Goal: Feedback & Contribution: Leave review/rating

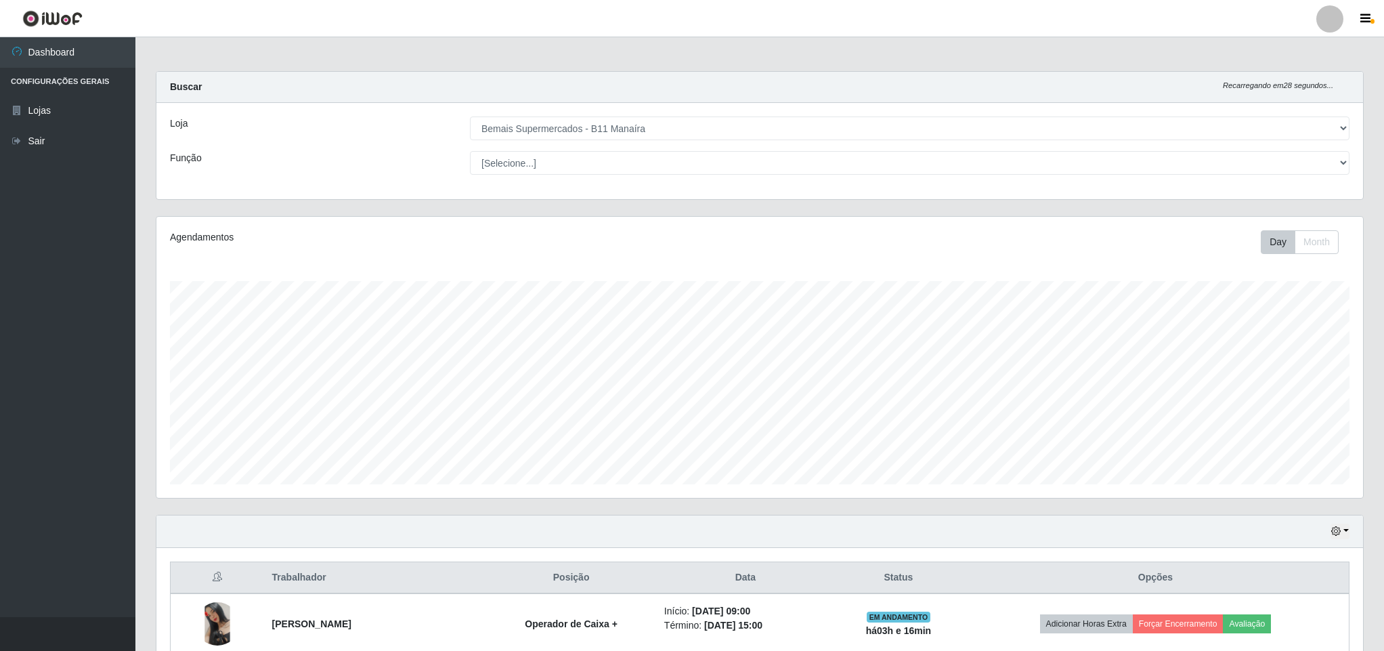
select select "409"
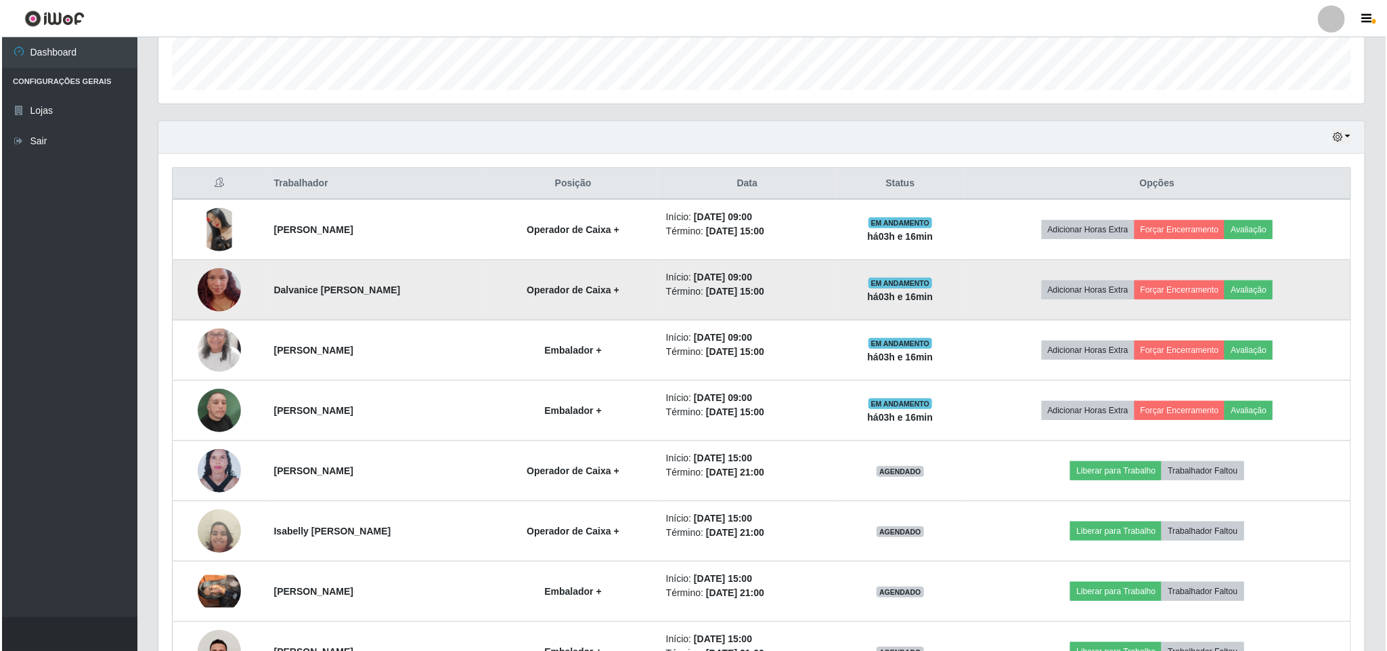
scroll to position [282, 1205]
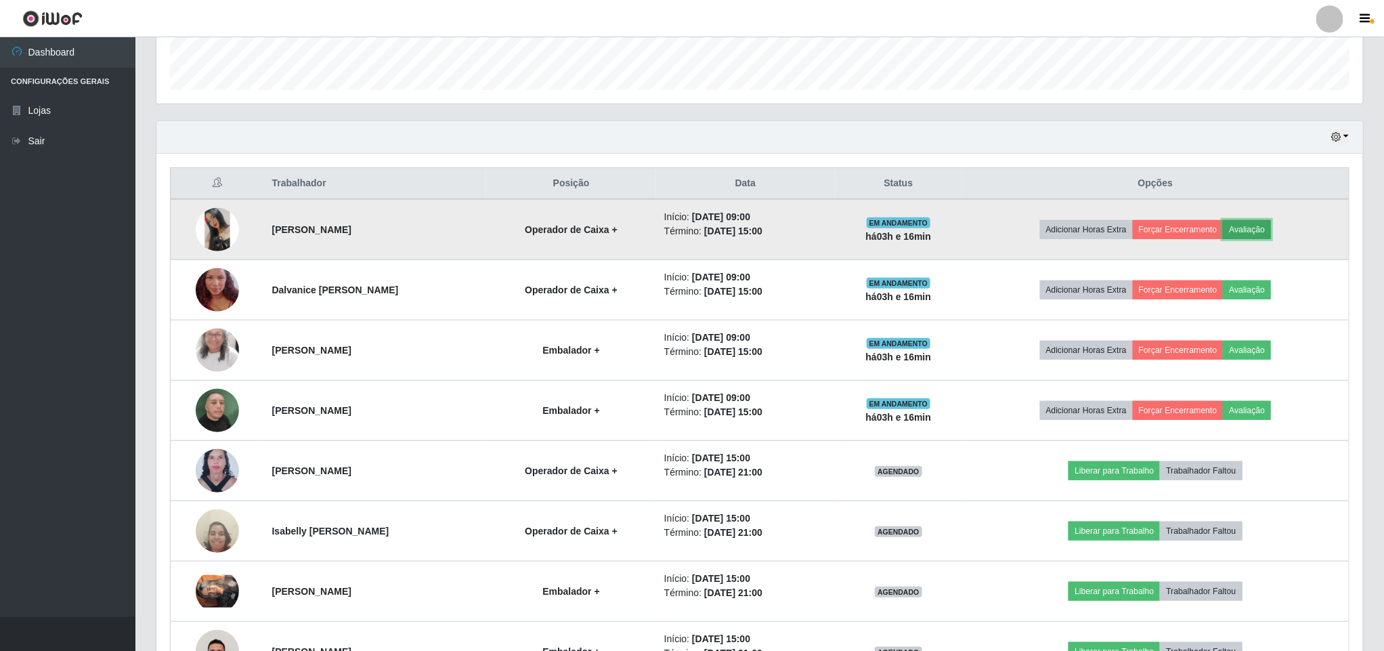
click at [1257, 234] on button "Avaliação" at bounding box center [1247, 229] width 48 height 19
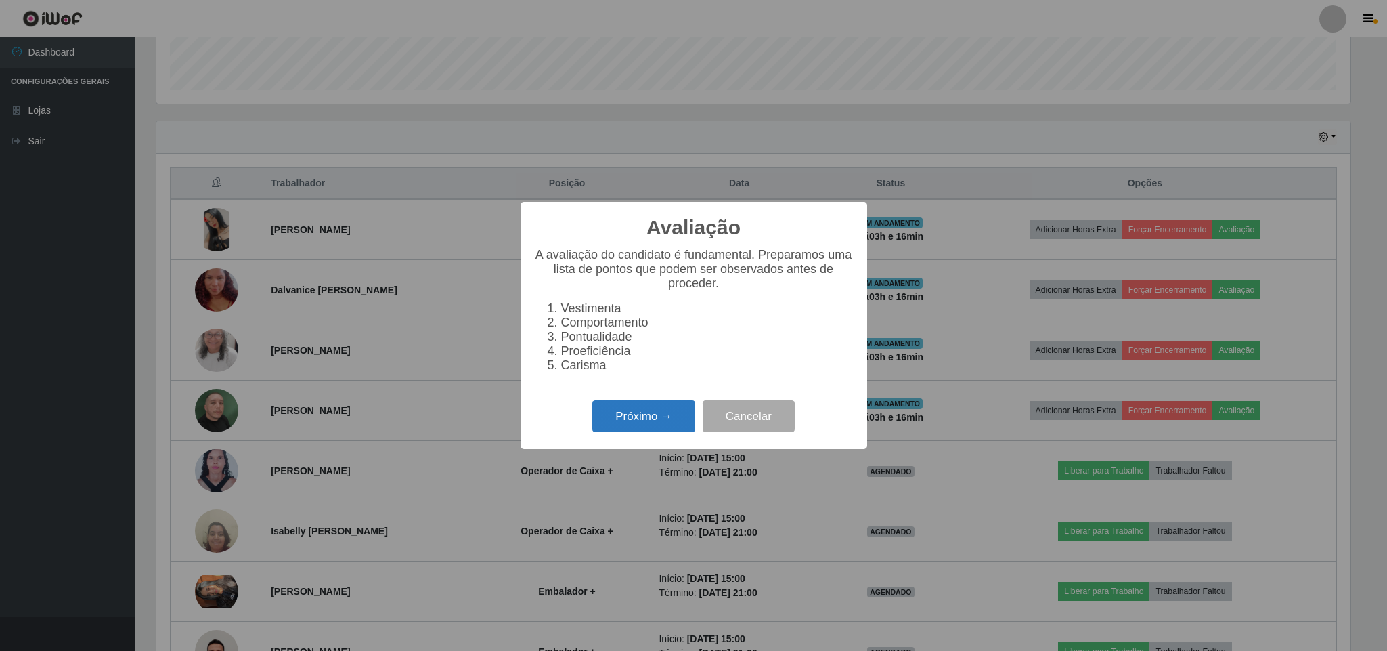
click at [648, 419] on button "Próximo →" at bounding box center [643, 416] width 103 height 32
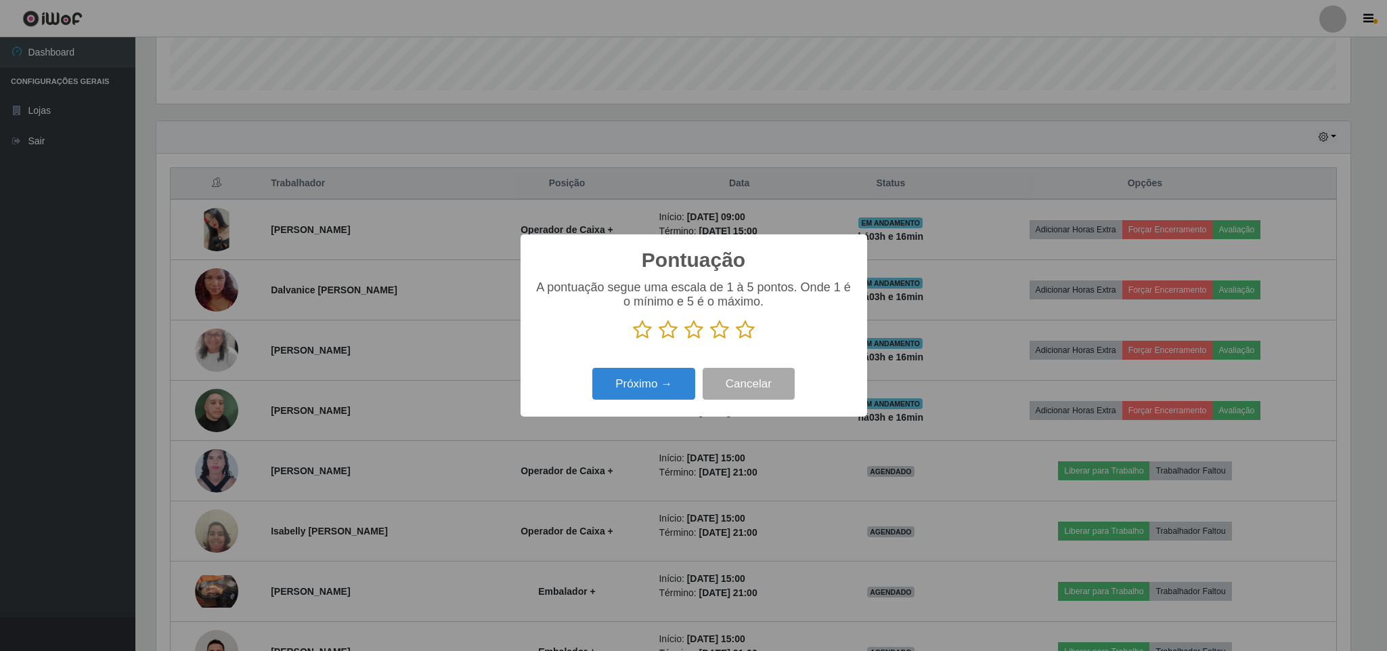
click at [745, 328] on icon at bounding box center [745, 330] width 19 height 20
click at [736, 340] on input "radio" at bounding box center [736, 340] width 0 height 0
click at [648, 386] on button "Próximo →" at bounding box center [643, 384] width 103 height 32
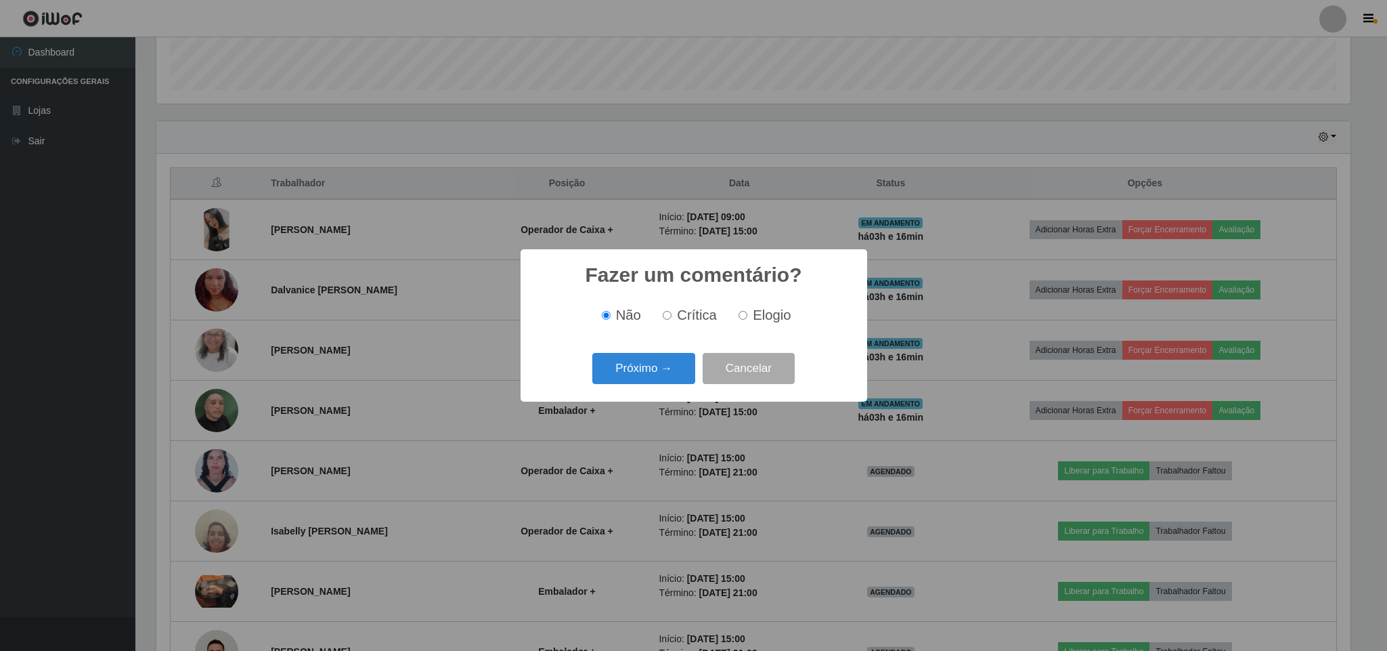
click at [762, 322] on span "Elogio" at bounding box center [772, 314] width 38 height 15
click at [747, 320] on input "Elogio" at bounding box center [743, 315] width 9 height 9
radio input "true"
click at [651, 370] on button "Próximo →" at bounding box center [643, 369] width 103 height 32
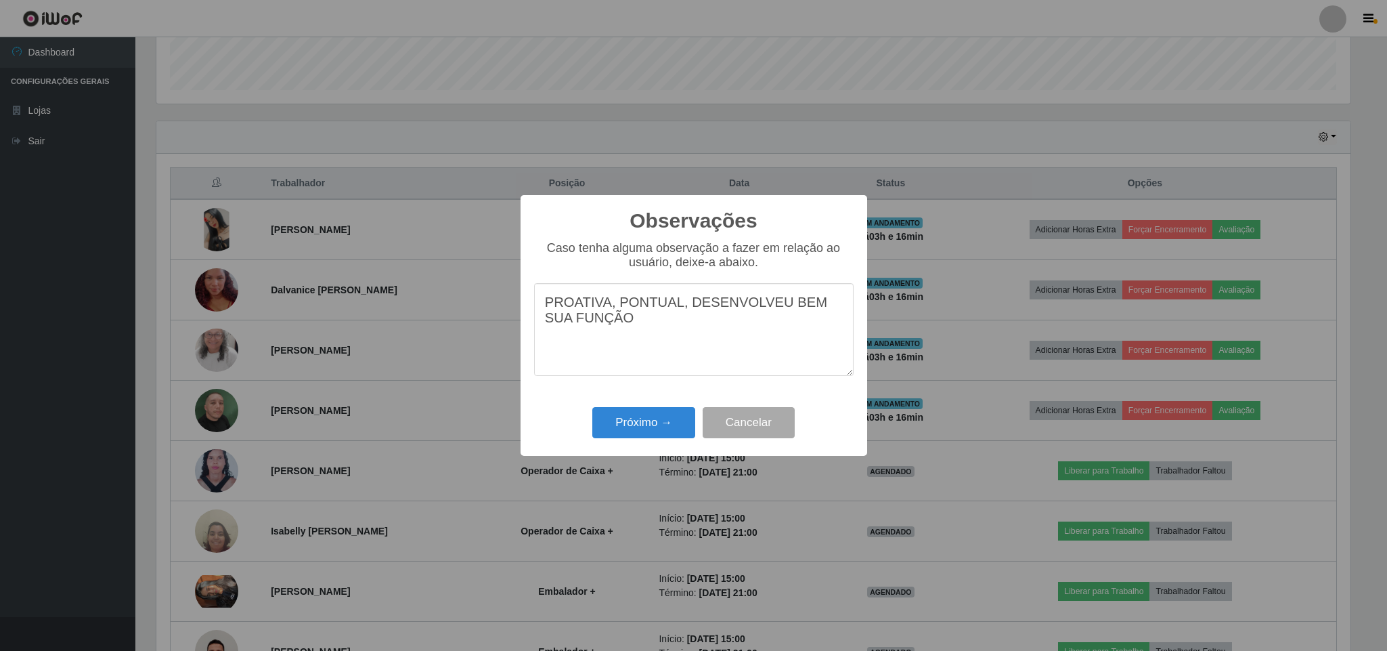
drag, startPoint x: 611, startPoint y: 324, endPoint x: 348, endPoint y: 192, distance: 294.6
click at [355, 193] on div "Observações × Caso tenha alguma observação a fazer em relação ao usuário, deixe…" at bounding box center [693, 325] width 1387 height 651
click at [648, 335] on textarea "PROATIVA, PONTUAL, DESENVOLVEU BEM SUA FUNÇÃO" at bounding box center [694, 329] width 320 height 93
type textarea "PROATIVA, PONTUAL, DESENVOLVEU BEM SUA FUNÇÃO"
click at [640, 415] on button "Próximo →" at bounding box center [643, 423] width 103 height 32
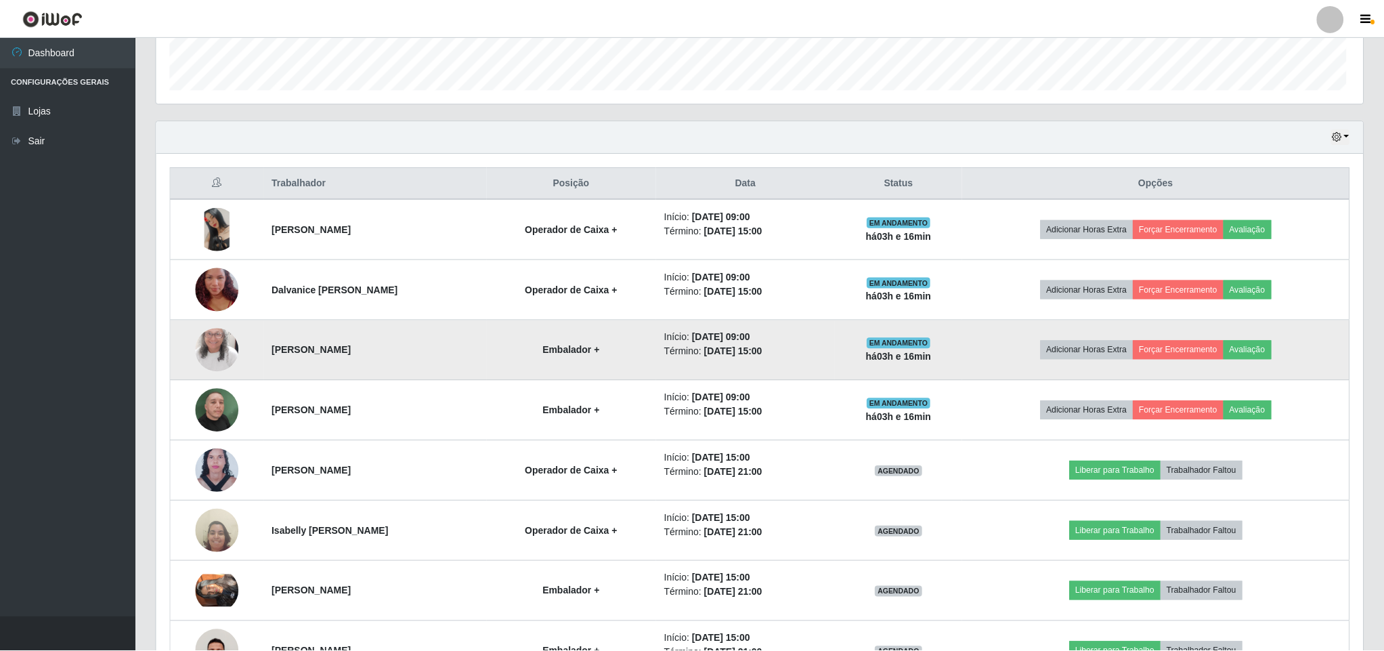
scroll to position [282, 1205]
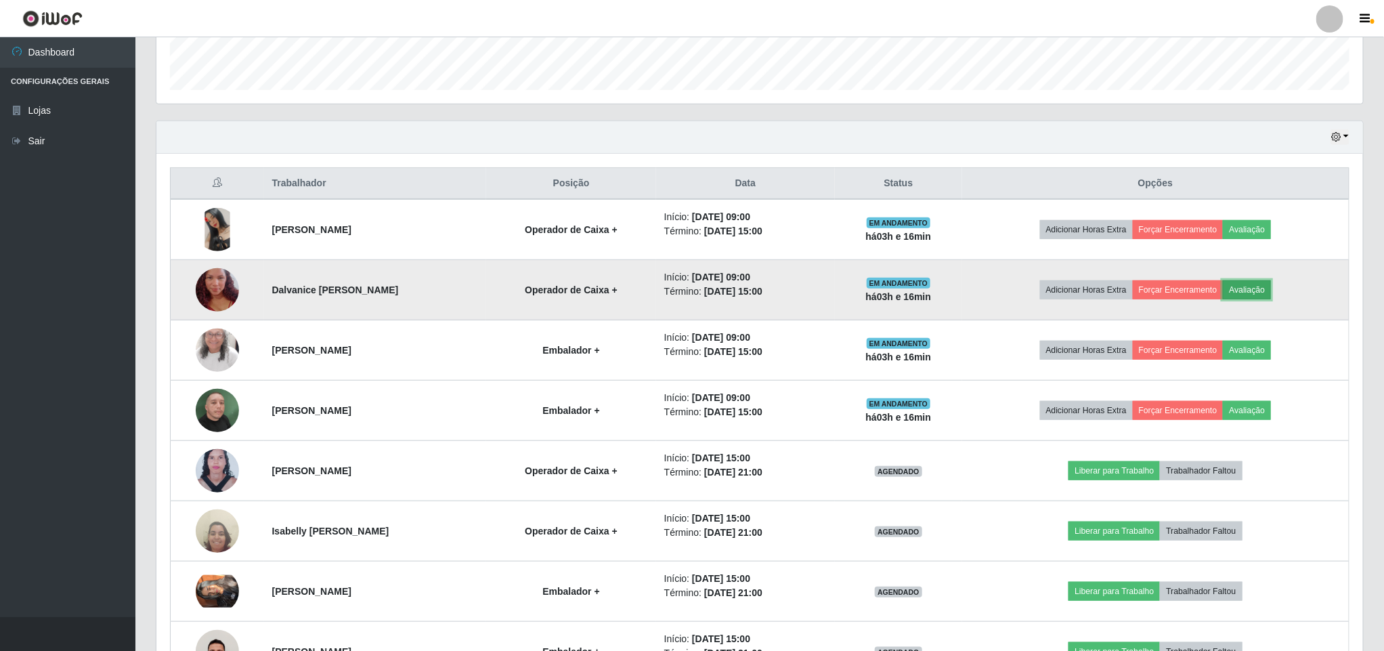
click at [1271, 285] on button "Avaliação" at bounding box center [1247, 289] width 48 height 19
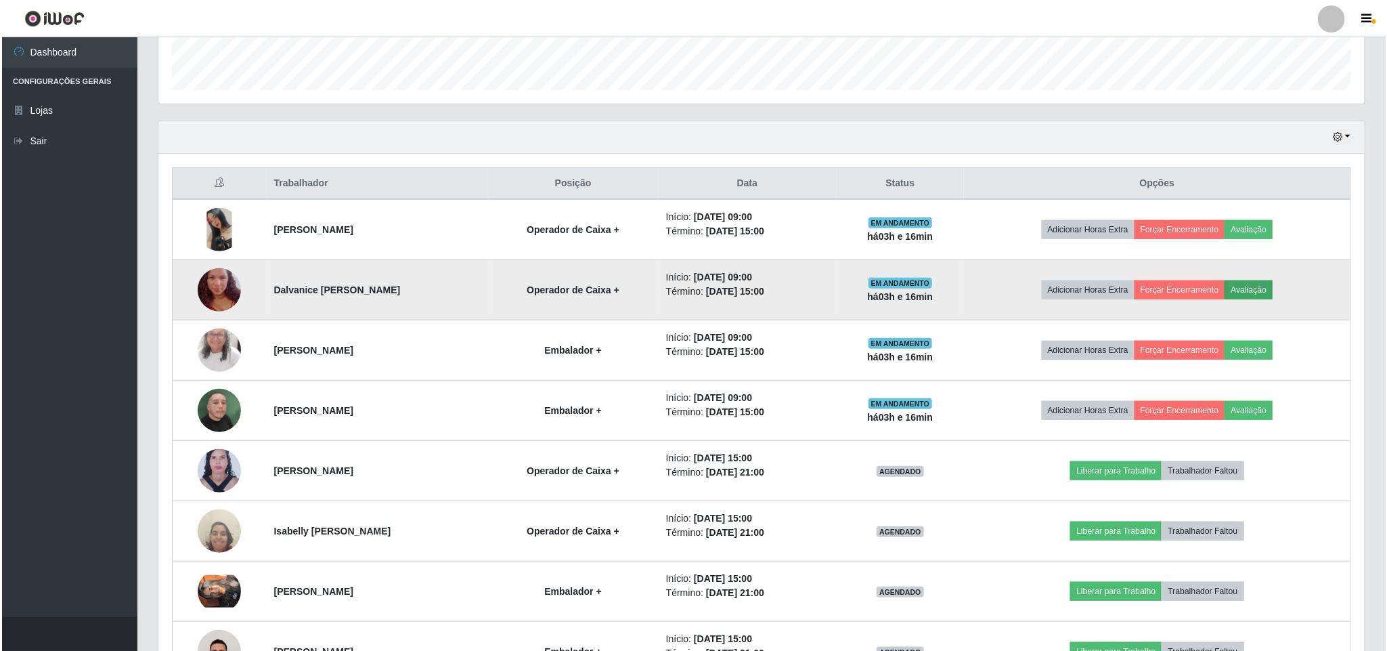
scroll to position [282, 1194]
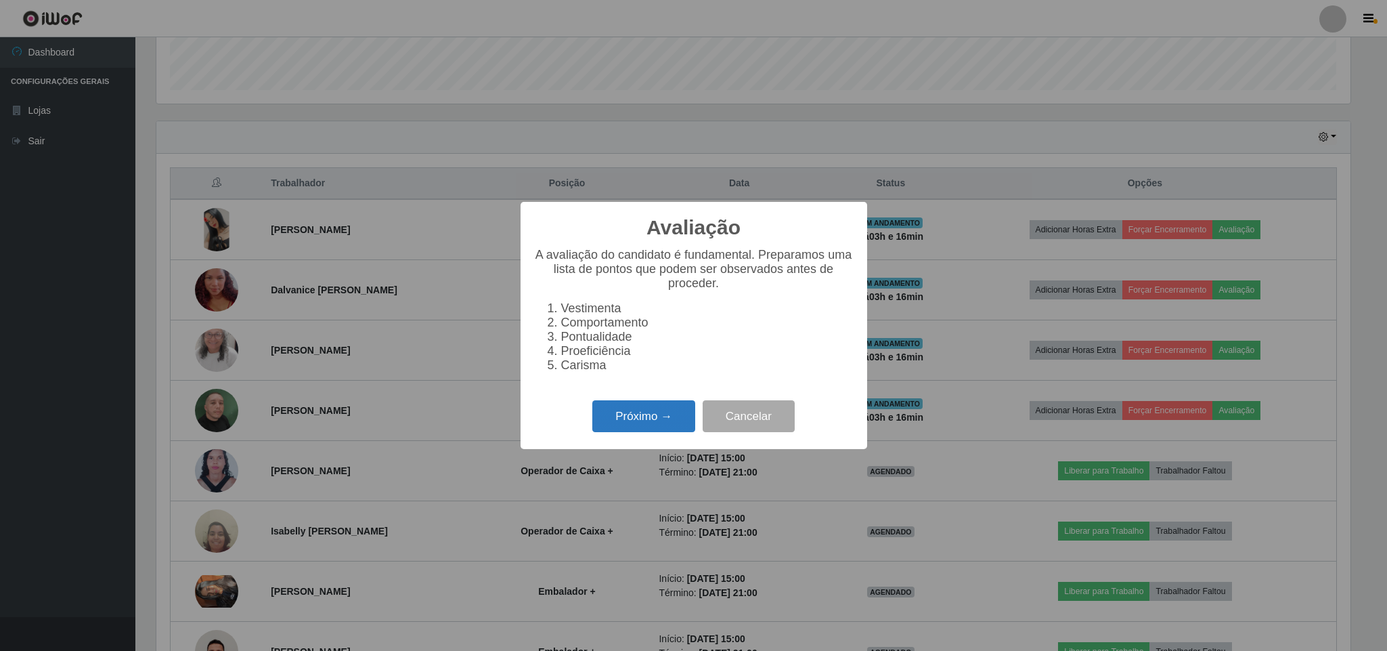
click at [626, 420] on button "Próximo →" at bounding box center [643, 416] width 103 height 32
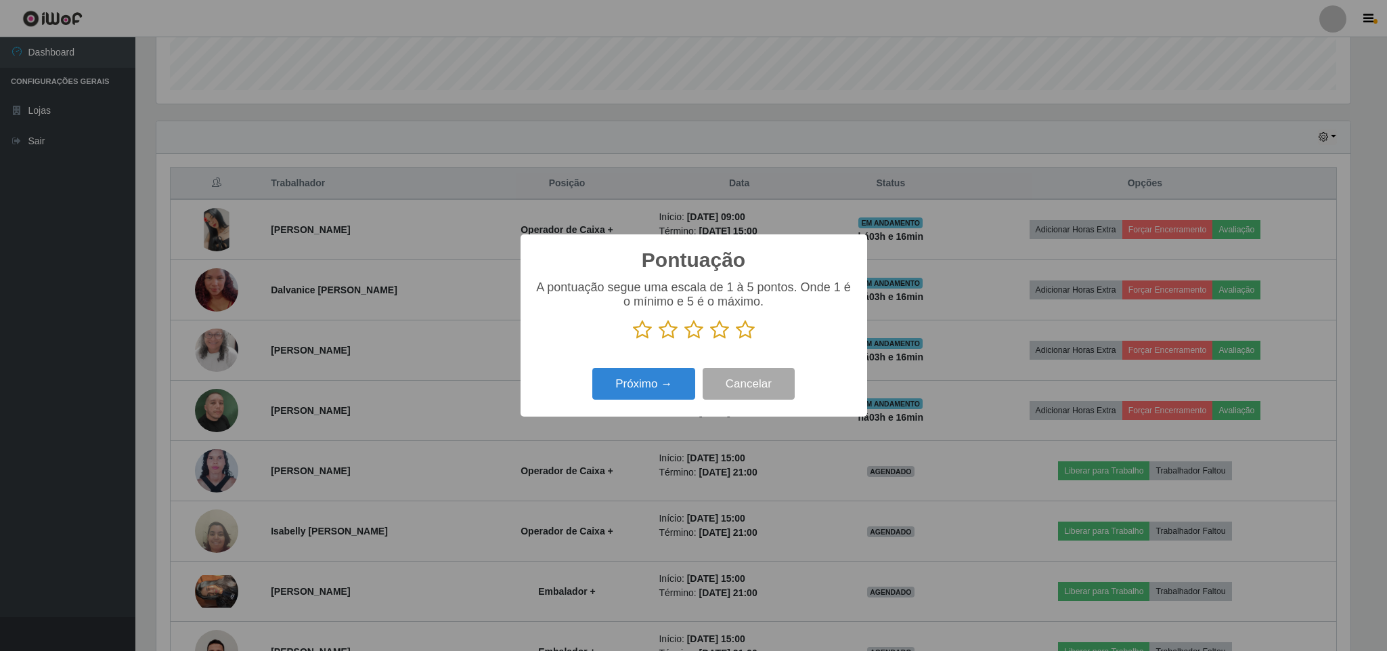
click at [747, 335] on icon at bounding box center [745, 330] width 19 height 20
click at [736, 340] on input "radio" at bounding box center [736, 340] width 0 height 0
click at [652, 380] on button "Próximo →" at bounding box center [643, 384] width 103 height 32
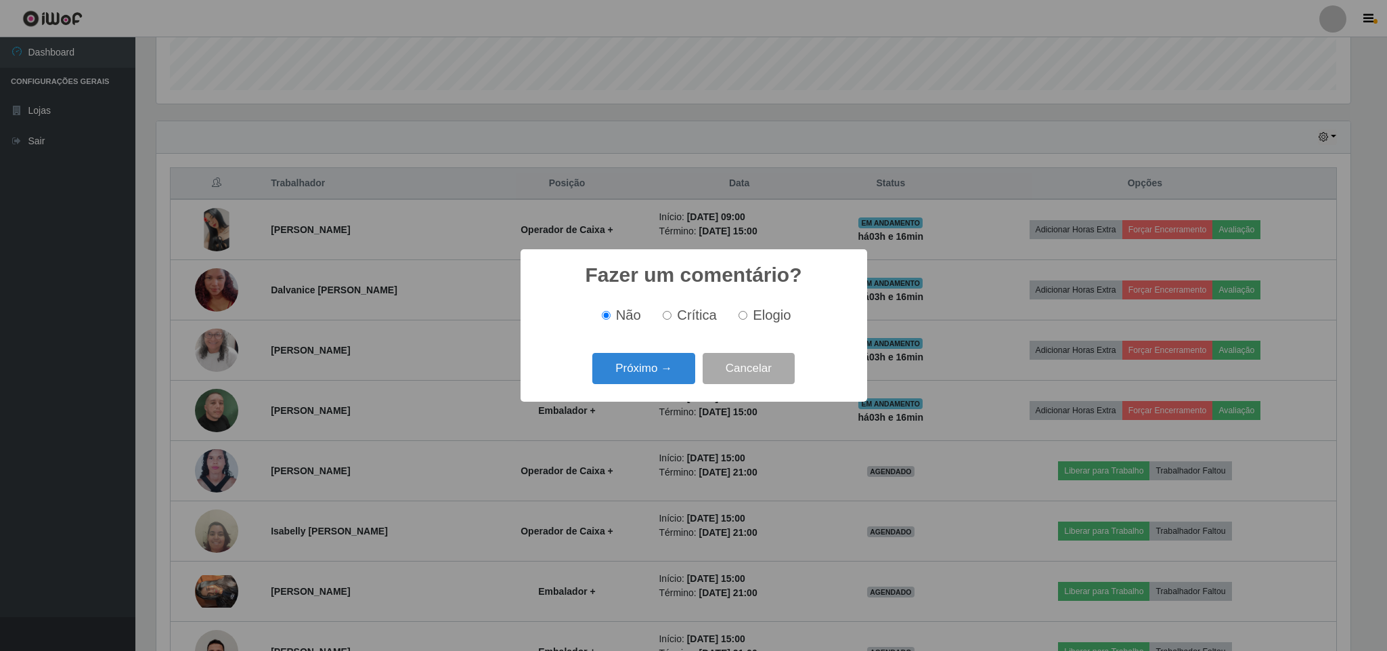
click at [747, 319] on label "Elogio" at bounding box center [762, 315] width 58 height 16
click at [747, 319] on input "Elogio" at bounding box center [743, 315] width 9 height 9
radio input "true"
click at [663, 380] on button "Próximo →" at bounding box center [643, 369] width 103 height 32
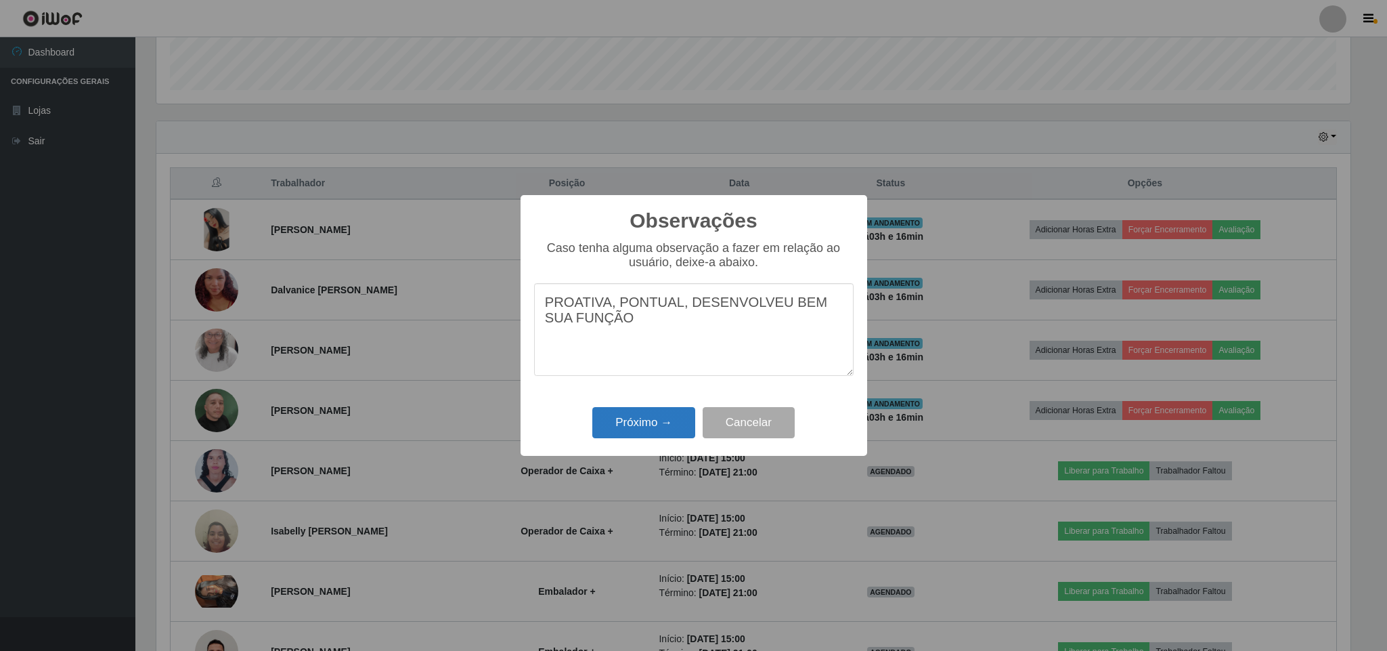
type textarea "PROATIVA, PONTUAL, DESENVOLVEU BEM SUA FUNÇÃO"
click at [664, 421] on button "Próximo →" at bounding box center [643, 423] width 103 height 32
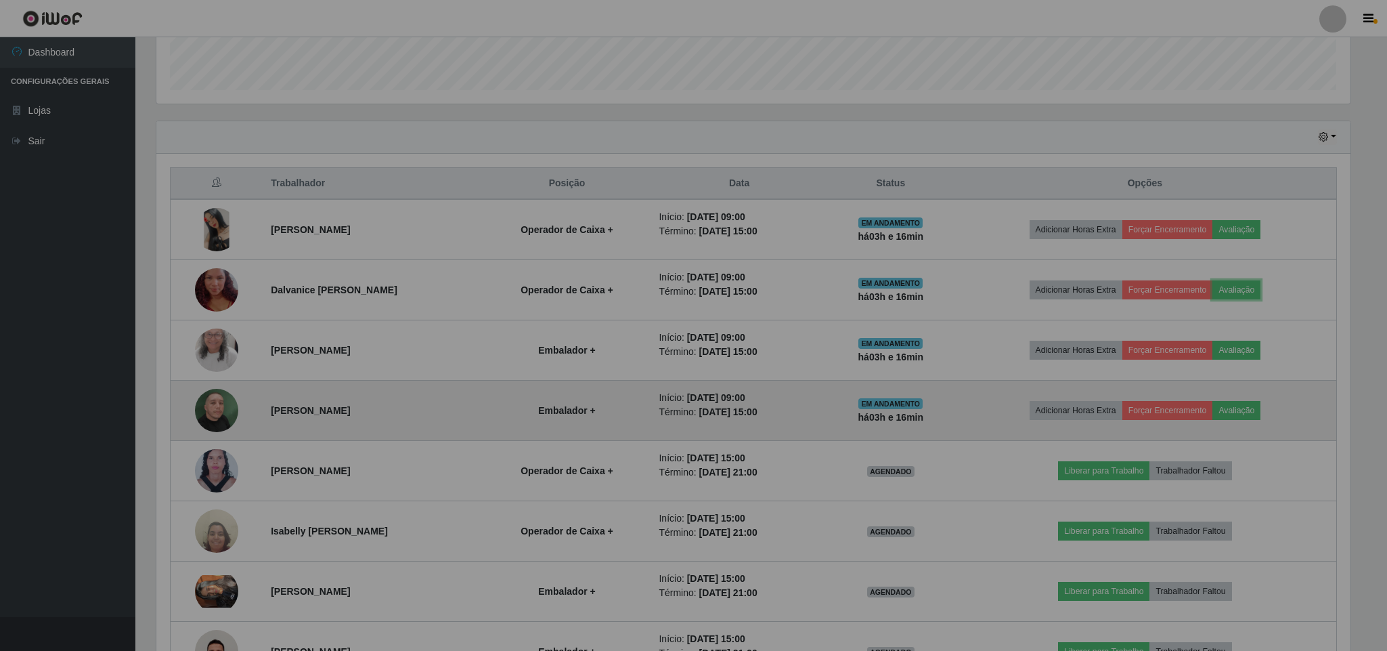
scroll to position [282, 1205]
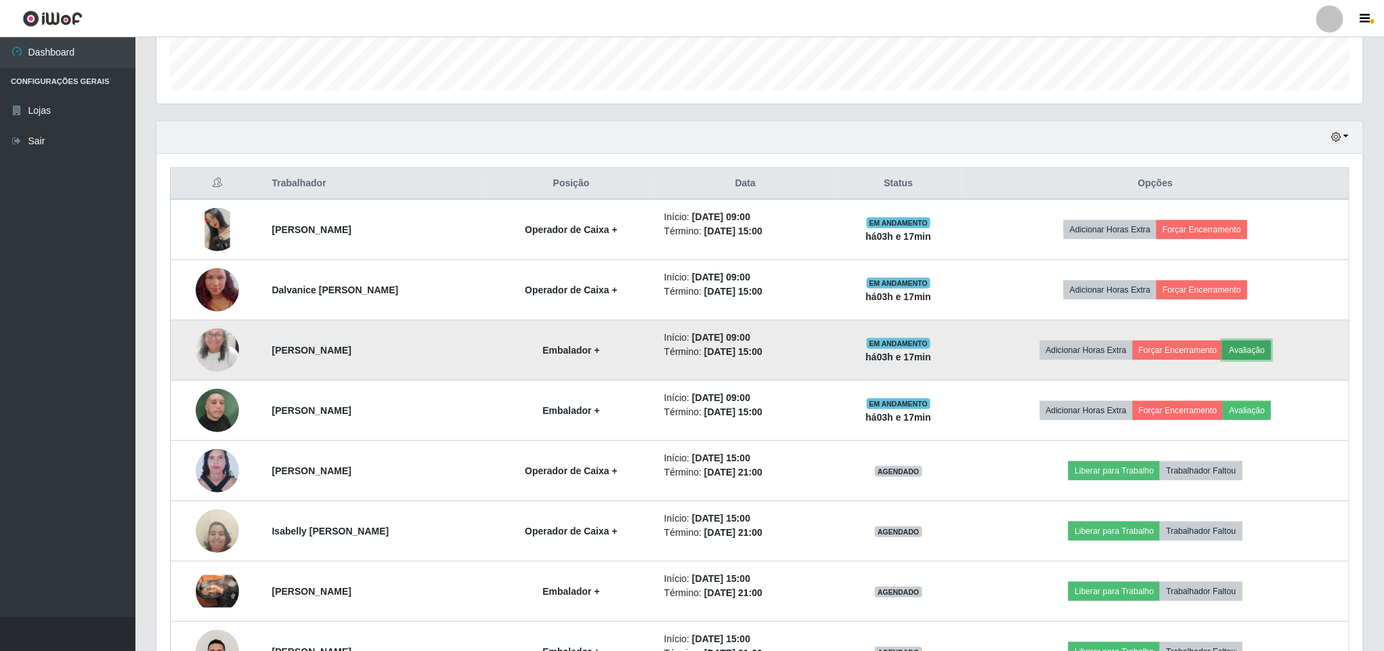
click at [1258, 355] on button "Avaliação" at bounding box center [1247, 349] width 48 height 19
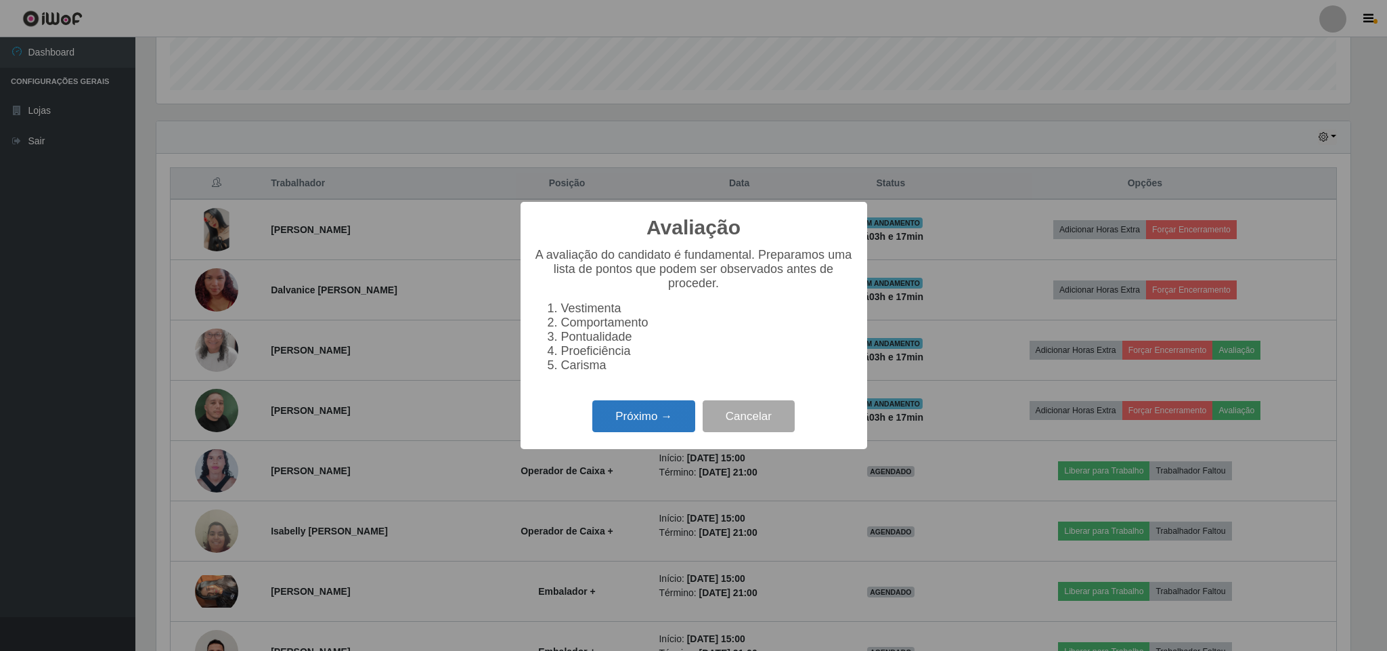
click at [644, 415] on button "Próximo →" at bounding box center [643, 416] width 103 height 32
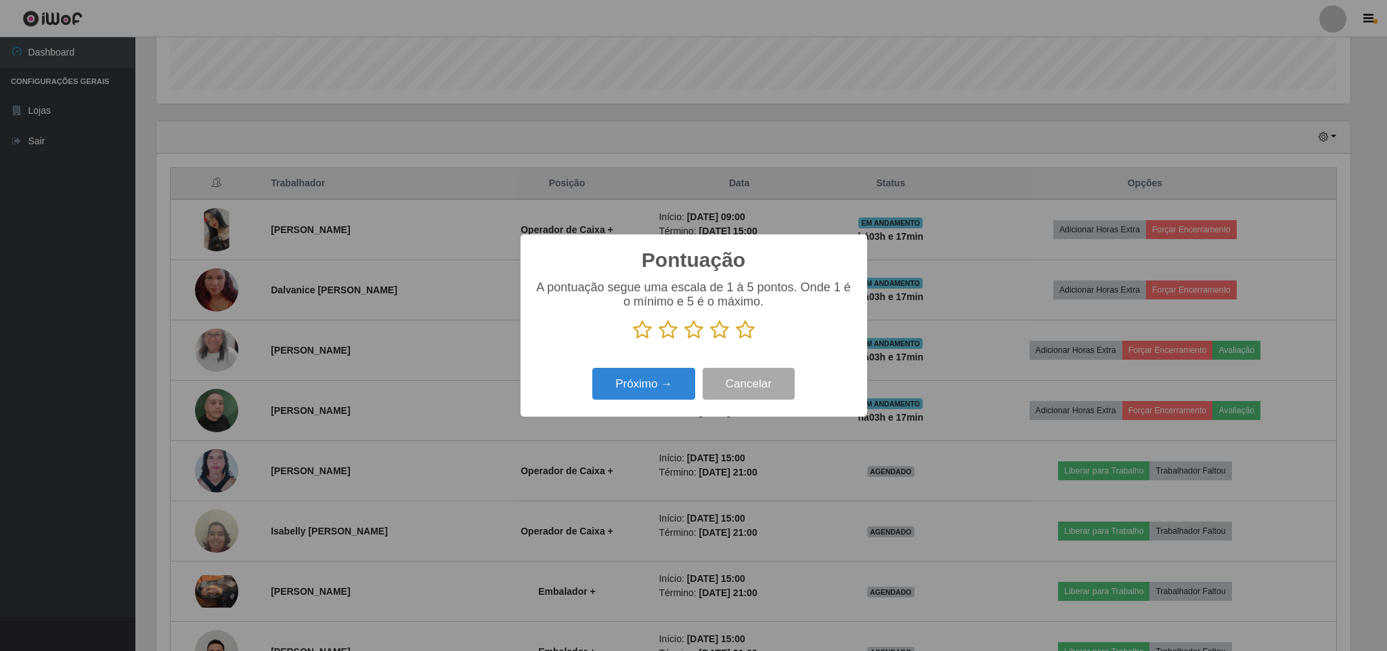
click at [745, 330] on icon at bounding box center [745, 330] width 19 height 20
click at [736, 340] on input "radio" at bounding box center [736, 340] width 0 height 0
click at [663, 391] on button "Próximo →" at bounding box center [643, 384] width 103 height 32
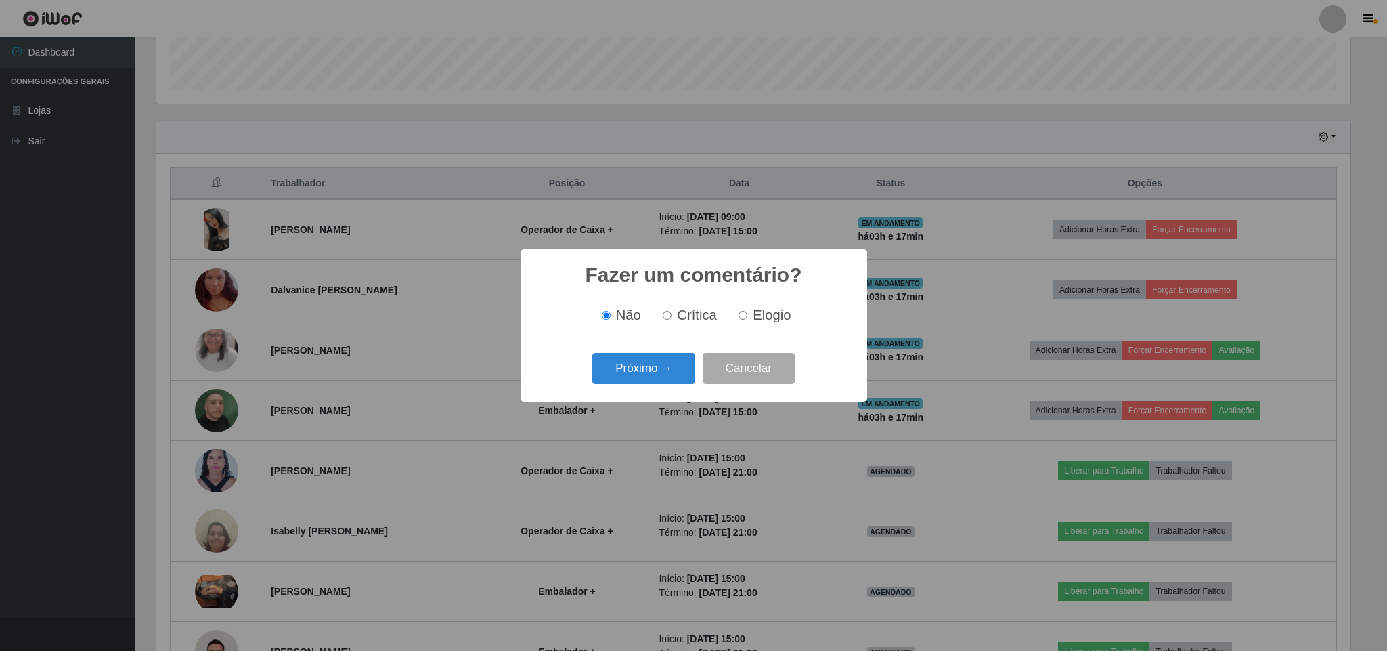
click at [774, 319] on span "Elogio" at bounding box center [772, 314] width 38 height 15
click at [747, 319] on input "Elogio" at bounding box center [743, 315] width 9 height 9
radio input "true"
click at [660, 364] on button "Próximo →" at bounding box center [643, 369] width 103 height 32
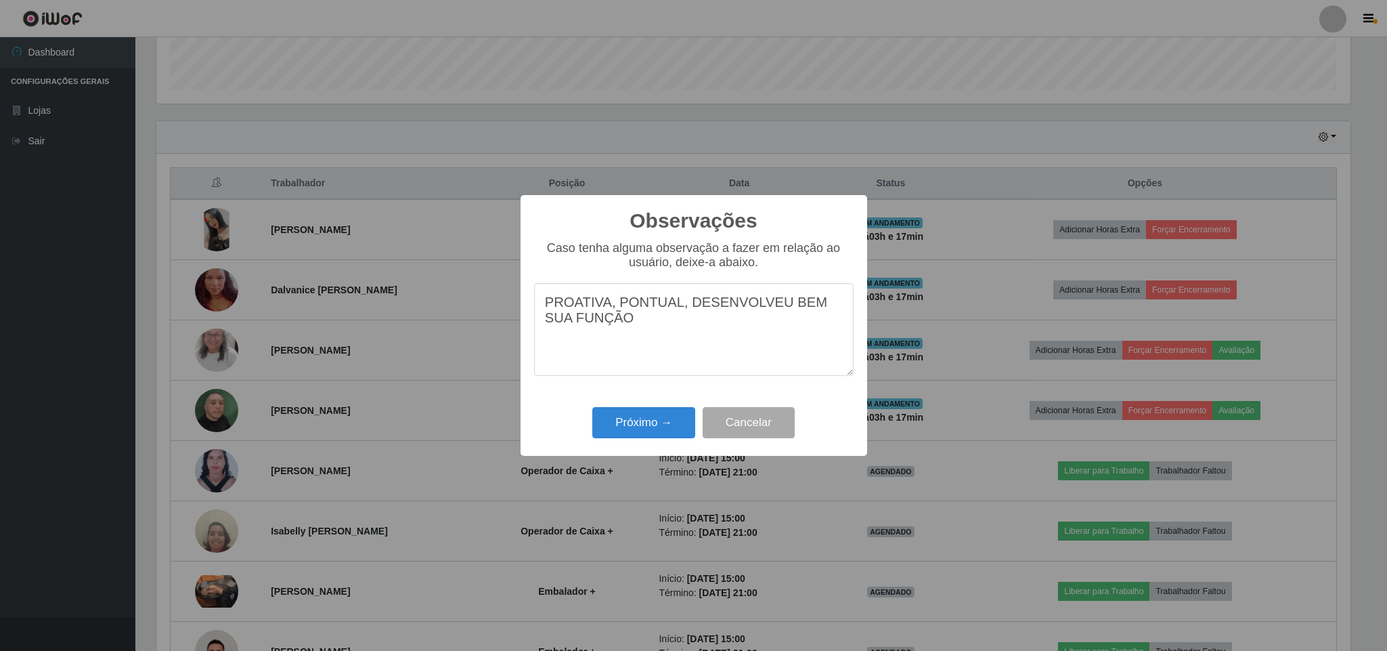
click at [615, 309] on textarea "PROATIVA, PONTUAL, DESENVOLVEU BEM SUA FUNÇÃO" at bounding box center [694, 329] width 320 height 93
click at [615, 334] on textarea "PROATIVA, PONTUAL, DESENVOLVEU BEM SUA FUNÇÃO" at bounding box center [694, 329] width 320 height 93
type textarea "PROATIVA, PONTUAL, DESENVOLVEU BEM SUA FUNÇÃO"
click at [648, 419] on button "Próximo →" at bounding box center [643, 423] width 103 height 32
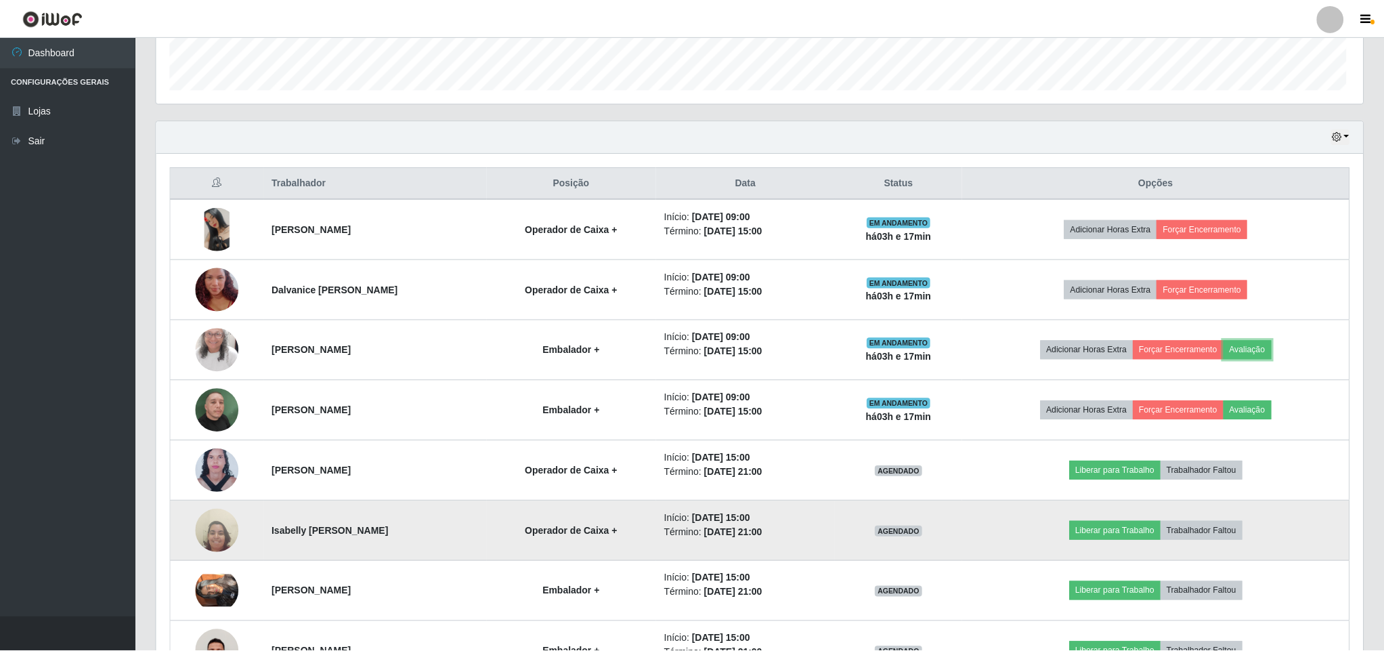
scroll to position [282, 1205]
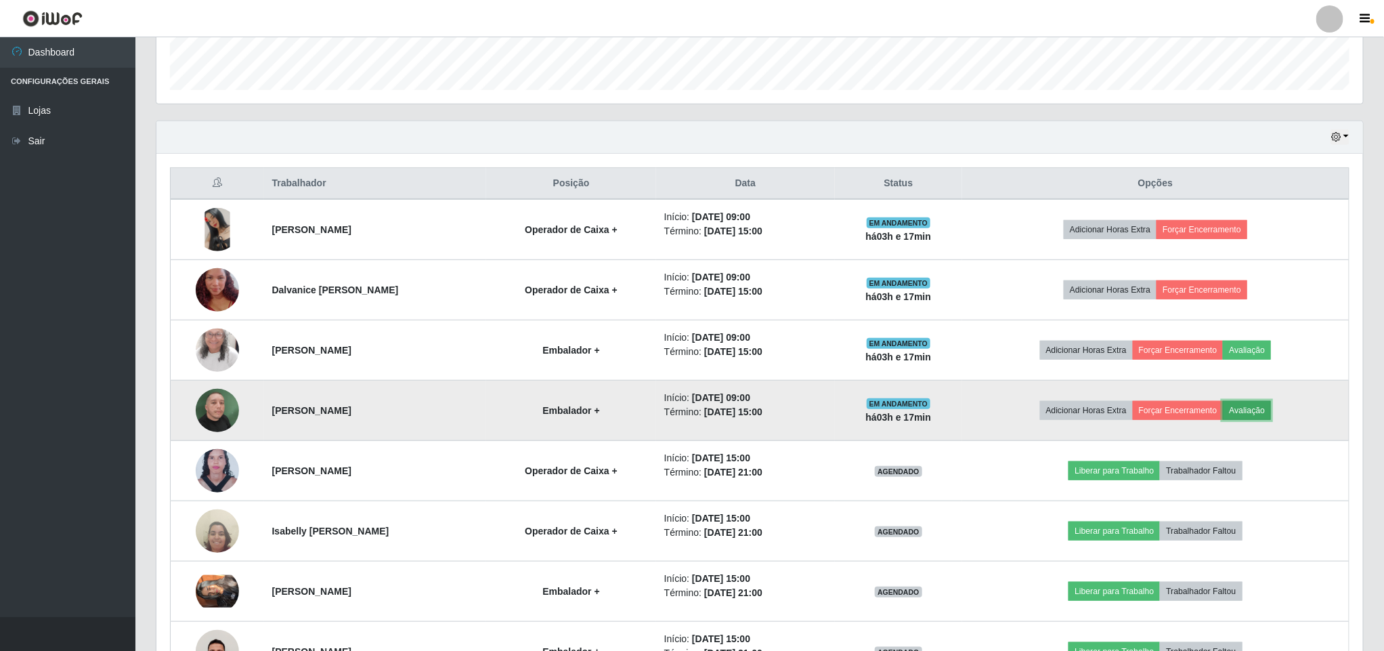
click at [1271, 413] on button "Avaliação" at bounding box center [1247, 410] width 48 height 19
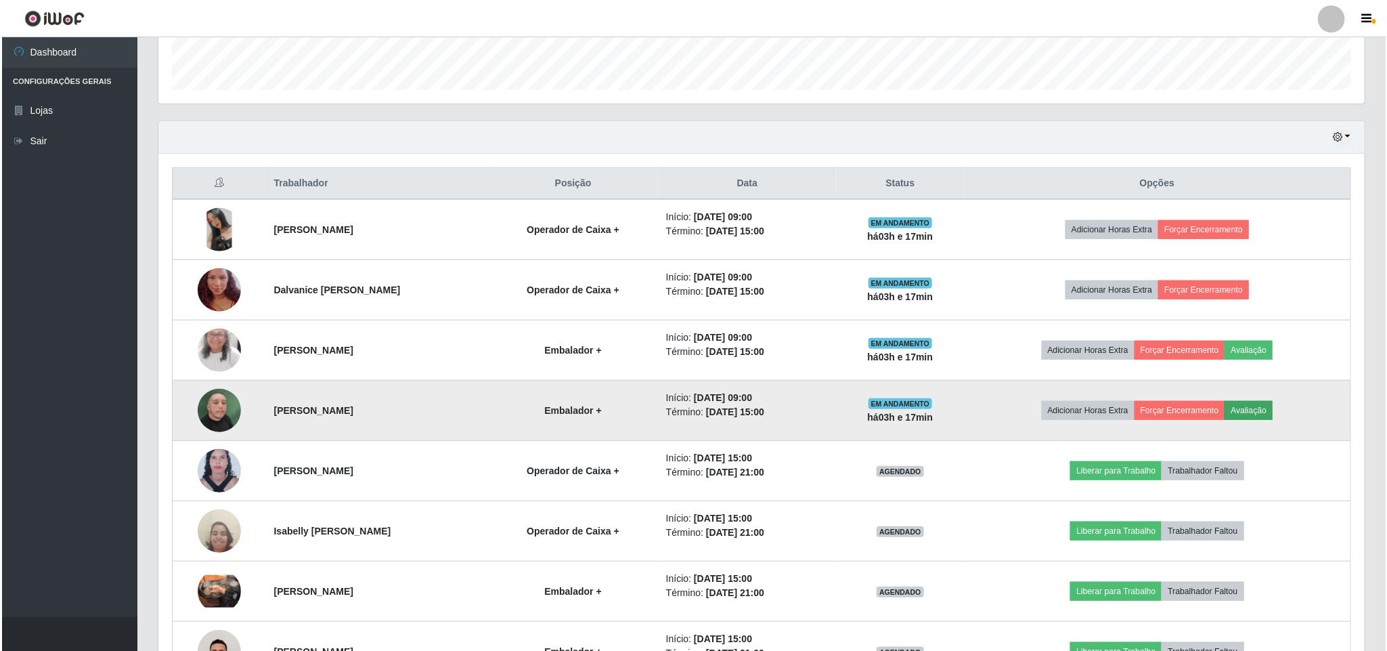
scroll to position [282, 1194]
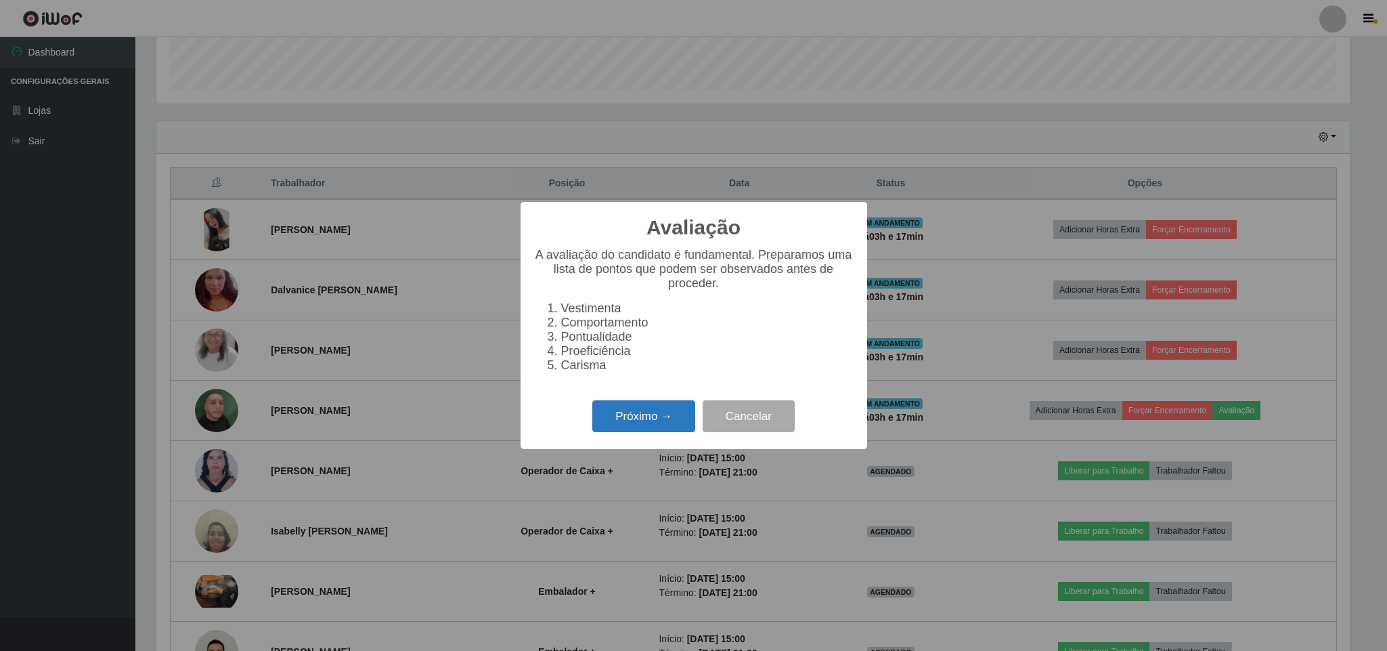
click at [684, 411] on button "Próximo →" at bounding box center [643, 416] width 103 height 32
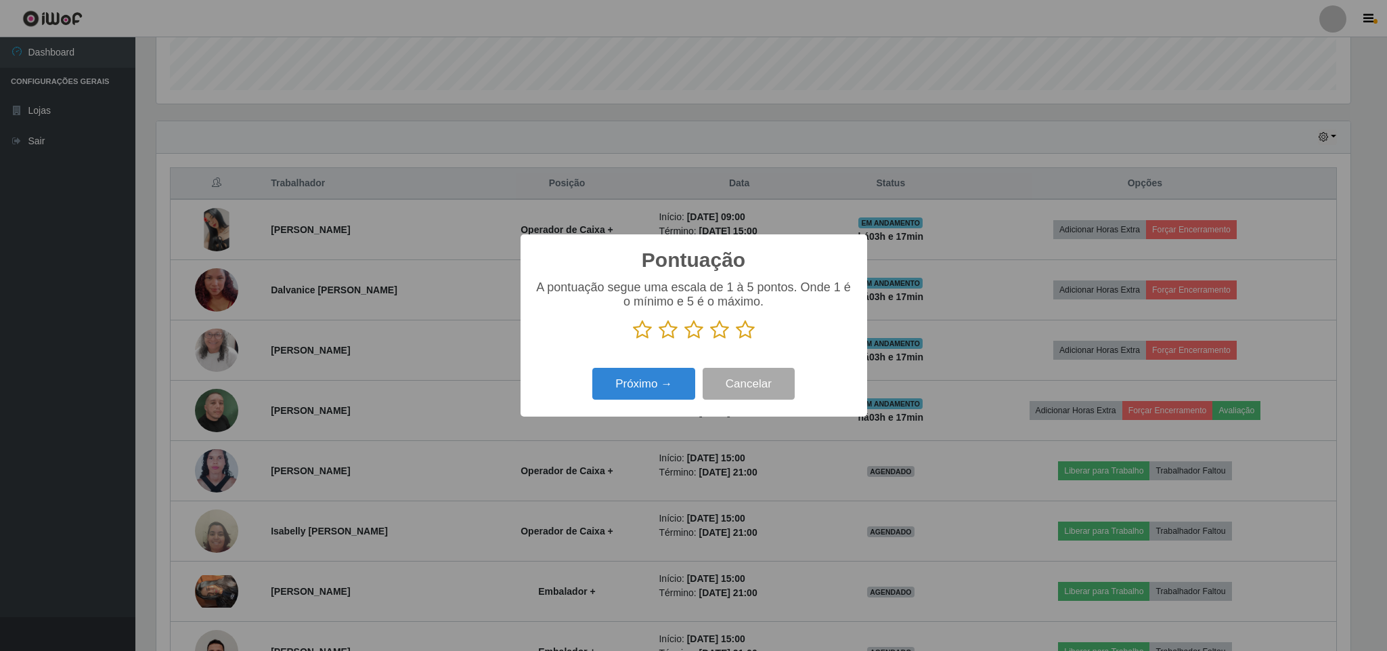
scroll to position [676631, 675719]
click at [753, 328] on icon at bounding box center [745, 330] width 19 height 20
click at [736, 340] on input "radio" at bounding box center [736, 340] width 0 height 0
click at [681, 370] on button "Próximo →" at bounding box center [643, 384] width 103 height 32
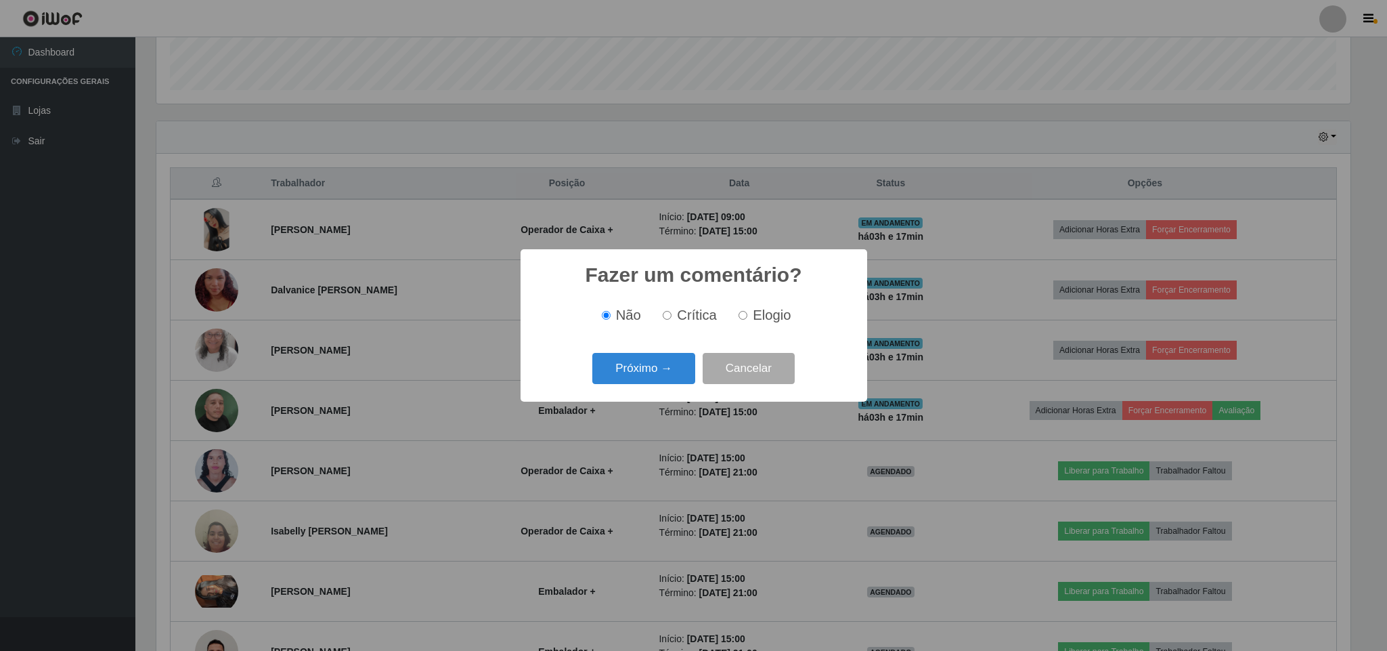
click at [762, 317] on span "Elogio" at bounding box center [772, 314] width 38 height 15
click at [747, 317] on input "Elogio" at bounding box center [743, 315] width 9 height 9
radio input "true"
click at [653, 360] on button "Próximo →" at bounding box center [643, 369] width 103 height 32
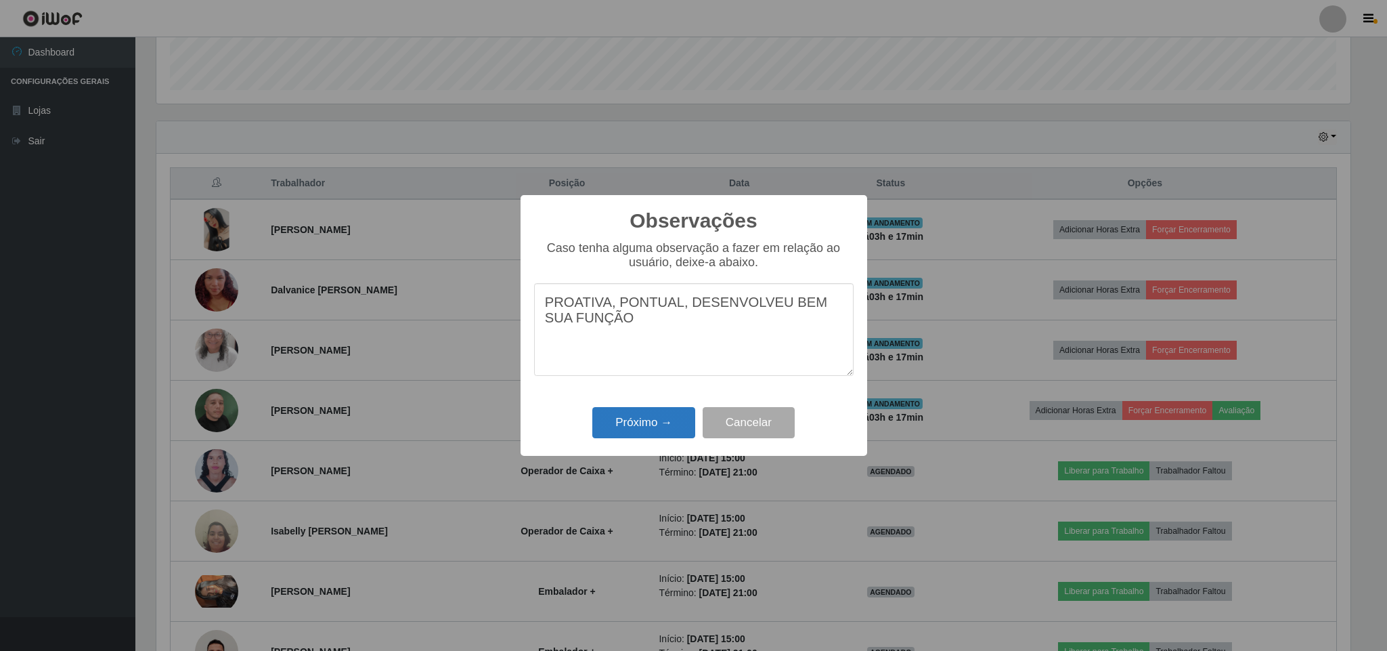
type textarea "PROATIVA, PONTUAL, DESENVOLVEU BEM SUA FUNÇÃO"
click at [628, 421] on button "Próximo →" at bounding box center [643, 423] width 103 height 32
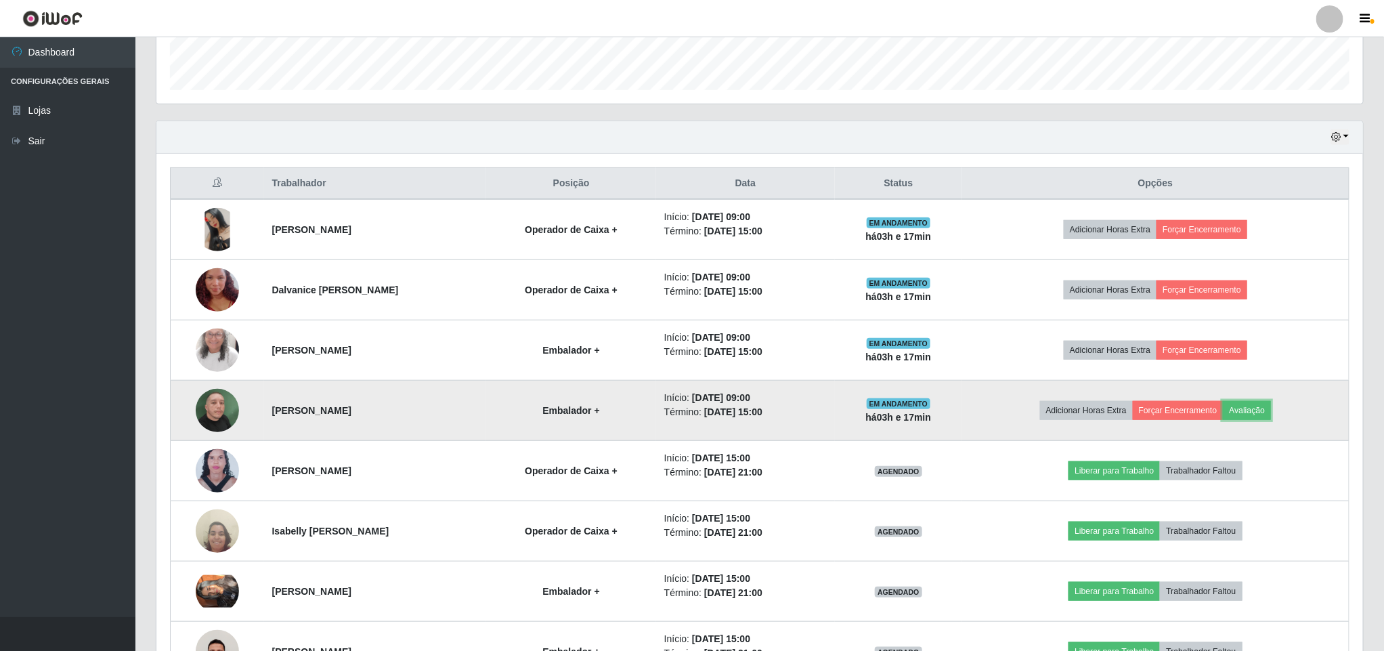
scroll to position [282, 1205]
